Goal: Task Accomplishment & Management: Manage account settings

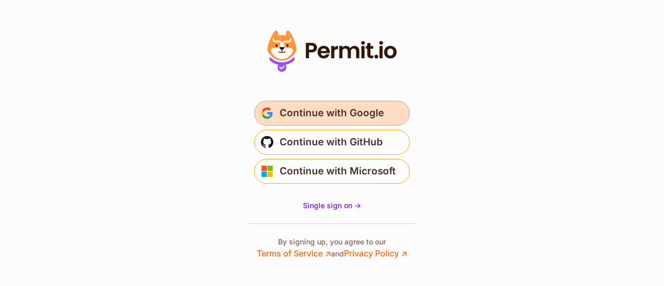
click at [304, 112] on span "Continue with Google" at bounding box center [332, 113] width 104 height 17
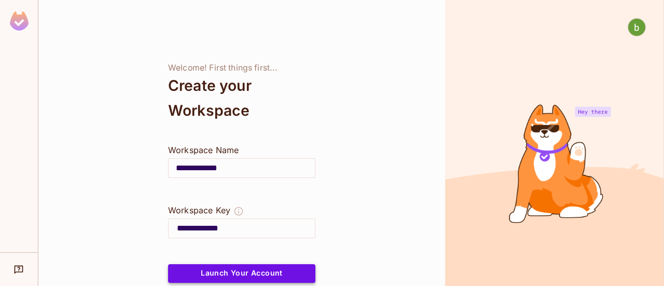
click at [292, 272] on button "Launch Your Account" at bounding box center [241, 273] width 147 height 19
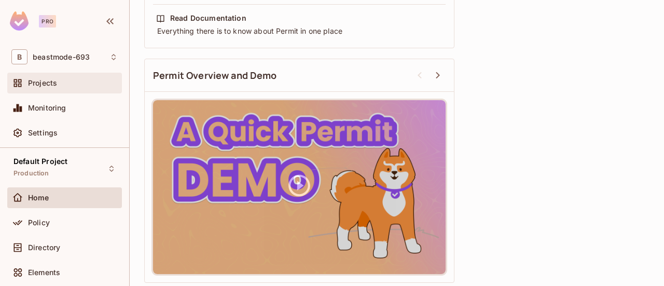
click at [51, 87] on span "Projects" at bounding box center [42, 83] width 29 height 8
